Goal: Ask a question

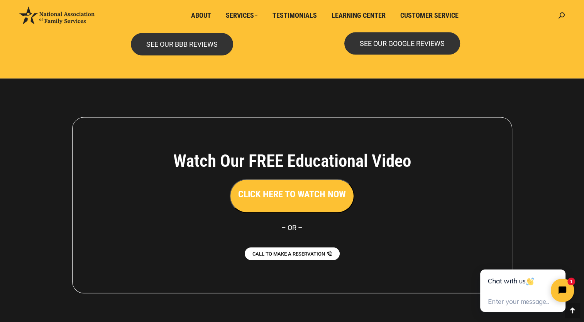
scroll to position [1703, 0]
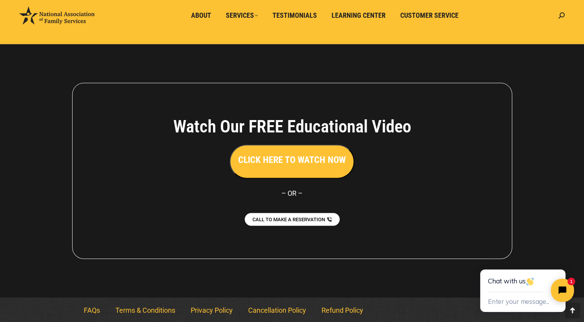
click at [528, 245] on html "Chat with us Enter your message... 1" at bounding box center [522, 283] width 121 height 77
click at [198, 17] on span "About" at bounding box center [201, 15] width 20 height 8
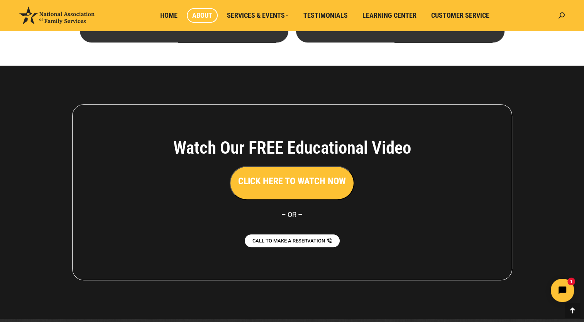
scroll to position [560, 0]
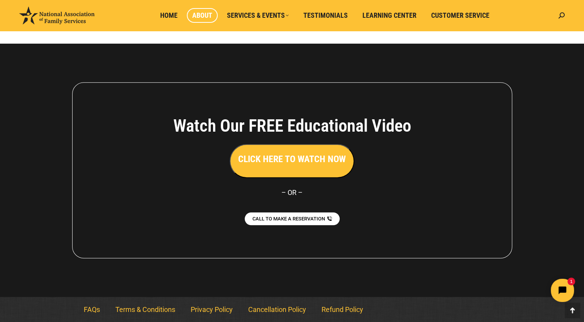
click at [288, 162] on h3 "CLICK HERE TO WATCH NOW" at bounding box center [292, 158] width 108 height 13
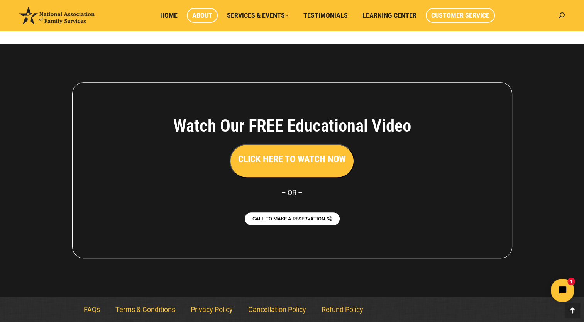
click at [452, 15] on span "Customer Service" at bounding box center [460, 15] width 58 height 8
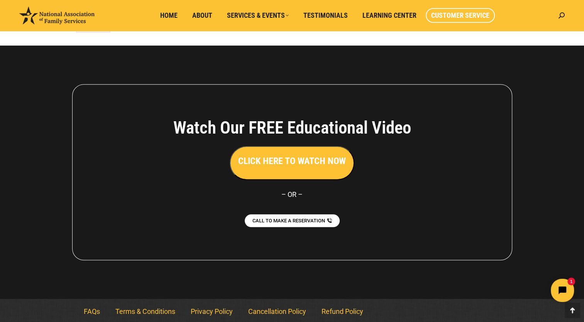
scroll to position [682, 0]
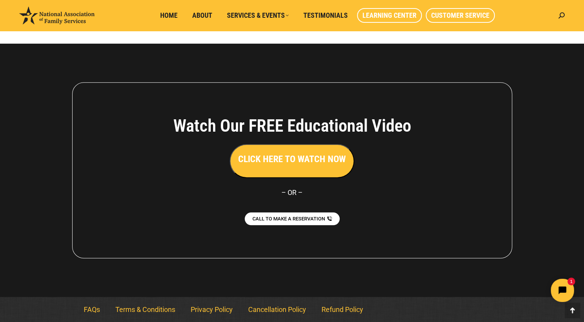
click at [373, 18] on span "Learning Center" at bounding box center [389, 15] width 54 height 8
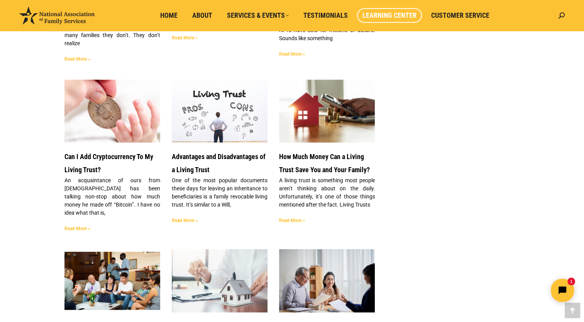
scroll to position [985, 0]
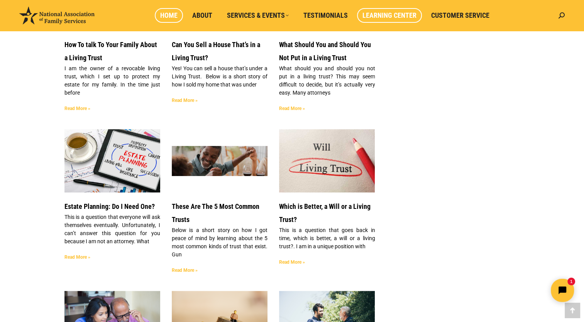
click at [169, 17] on span "Home" at bounding box center [168, 15] width 17 height 8
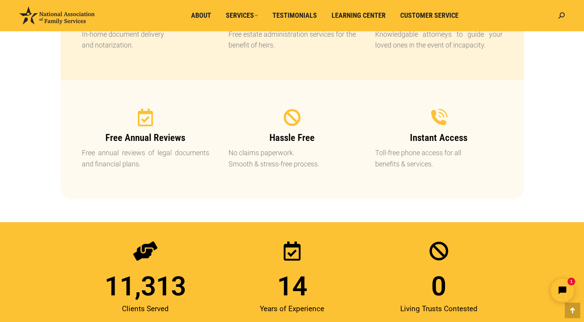
scroll to position [852, 0]
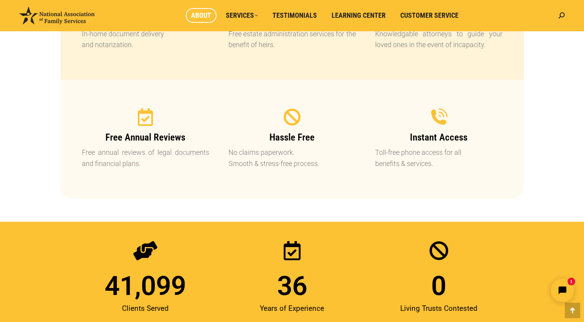
click at [208, 18] on span "About" at bounding box center [201, 15] width 20 height 8
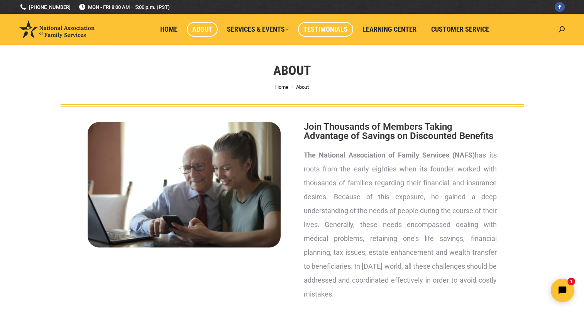
click at [343, 32] on span "Testimonials" at bounding box center [325, 29] width 44 height 8
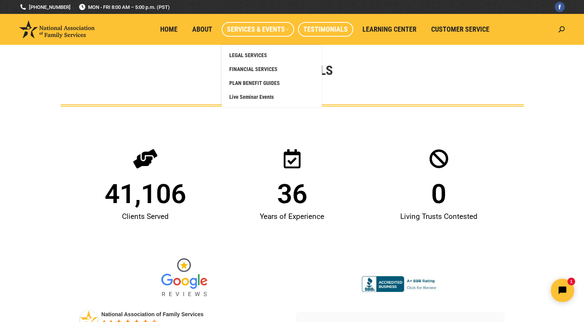
click at [262, 36] on link "Services & Events" at bounding box center [257, 29] width 73 height 15
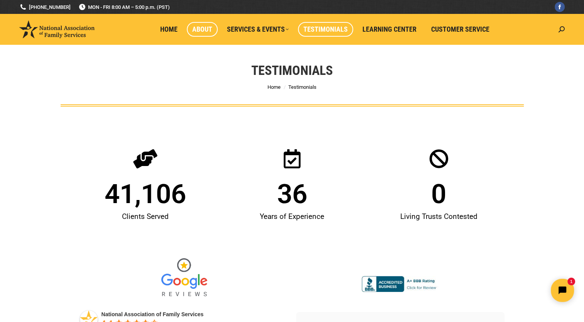
click at [204, 31] on span "About" at bounding box center [202, 29] width 20 height 8
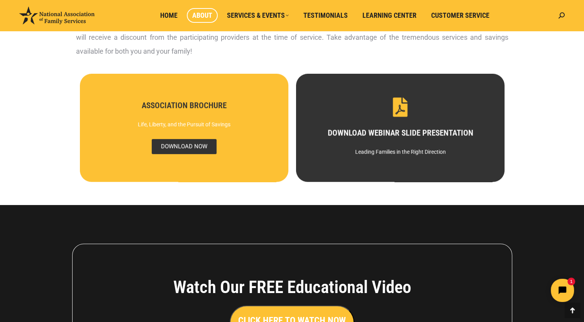
click at [201, 149] on span "DOWNLOAD NOW" at bounding box center [183, 146] width 65 height 15
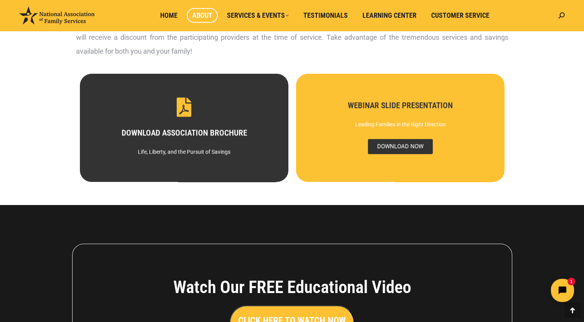
click at [411, 141] on span "DOWNLOAD NOW" at bounding box center [399, 146] width 65 height 15
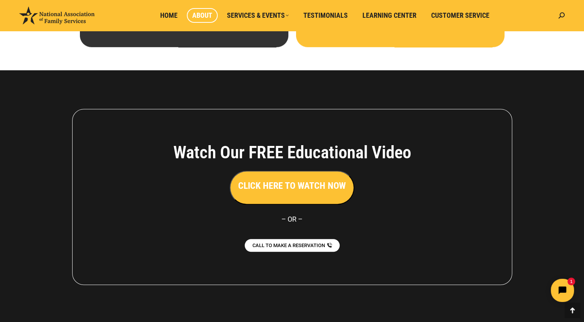
scroll to position [560, 0]
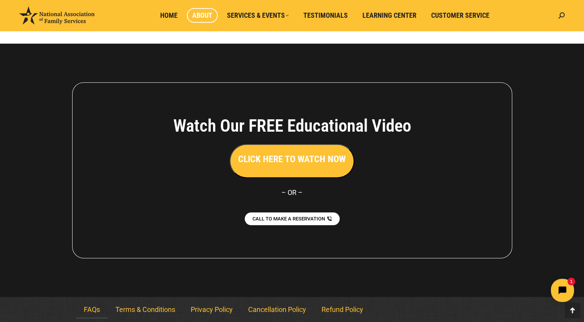
click at [94, 307] on link "FAQs" at bounding box center [92, 309] width 32 height 18
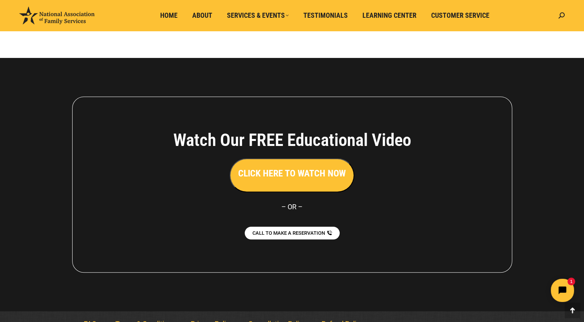
scroll to position [599, 0]
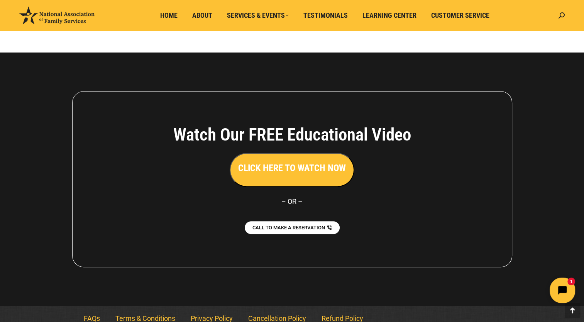
click at [567, 285] on icon "Open chat widget" at bounding box center [566, 290] width 12 height 12
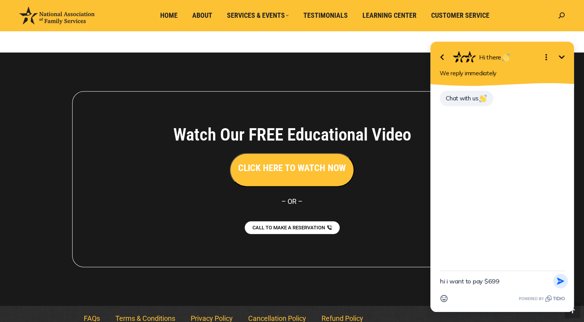
type textarea "hi i want to pay $699"
click at [560, 285] on button "Send Shortcut" at bounding box center [560, 280] width 15 height 15
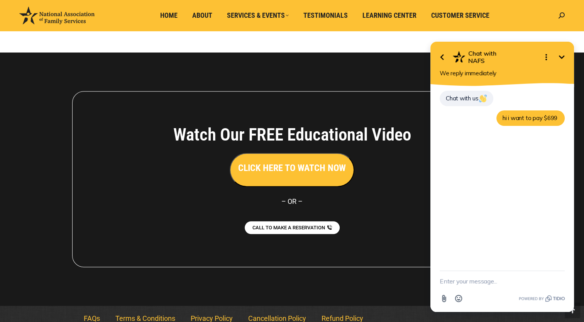
click at [542, 60] on icon "Open options" at bounding box center [545, 56] width 9 height 9
click at [385, 60] on div at bounding box center [292, 178] width 584 height 253
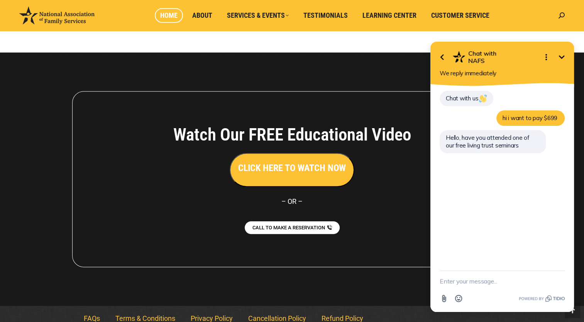
click at [177, 9] on link "Home" at bounding box center [169, 15] width 28 height 15
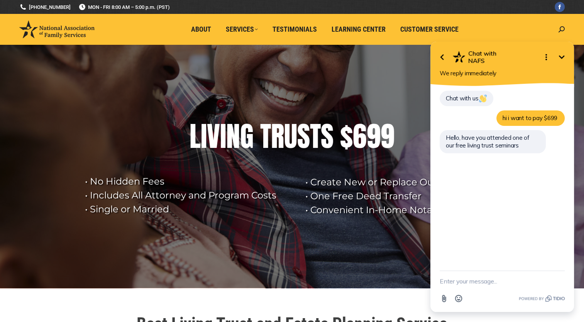
click at [466, 282] on textarea "New message" at bounding box center [501, 281] width 125 height 20
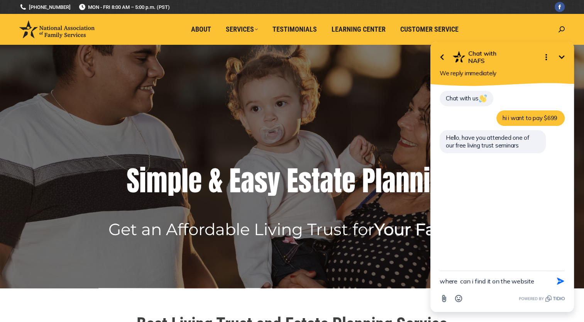
type textarea "where can i find it on the website ?"
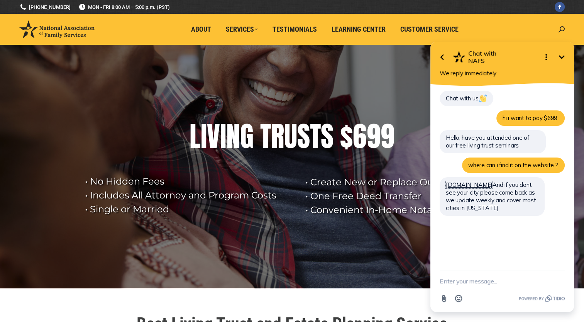
click at [465, 185] on link "www.livingtrustsusa.com" at bounding box center [468, 184] width 47 height 7
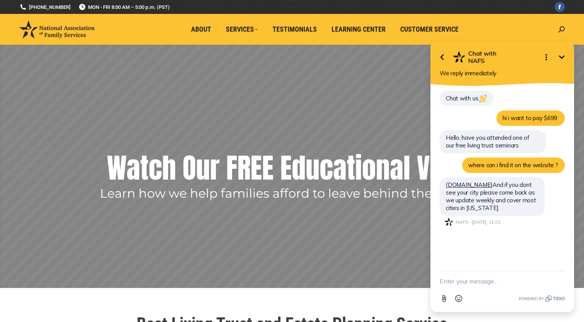
click at [485, 281] on textarea "New message" at bounding box center [501, 281] width 125 height 20
type textarea "so i registered for the free seminar for tomorrow in antioch. is it in person o…"
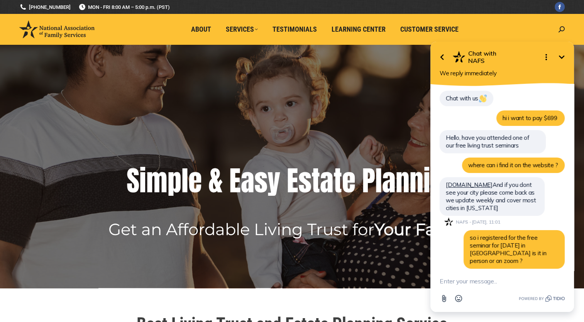
click at [471, 280] on textarea "New message" at bounding box center [501, 281] width 125 height 20
